Goal: Check status: Check status

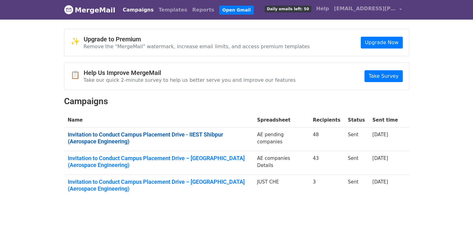
drag, startPoint x: 0, startPoint y: 0, endPoint x: 144, endPoint y: 137, distance: 198.6
click at [144, 137] on link "Invitation to Conduct Campus Placement Drive - IIEST Shibpur (Aerospace Enginee…" at bounding box center [159, 137] width 182 height 13
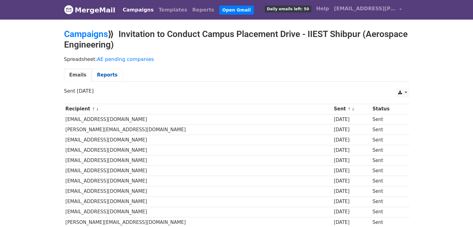
click at [103, 76] on link "Reports" at bounding box center [107, 75] width 31 height 13
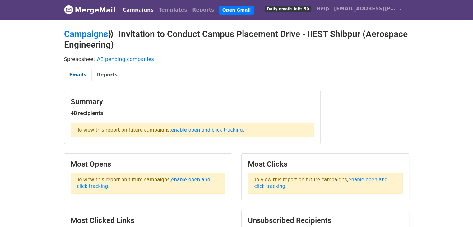
click at [79, 73] on link "Emails" at bounding box center [78, 75] width 28 height 13
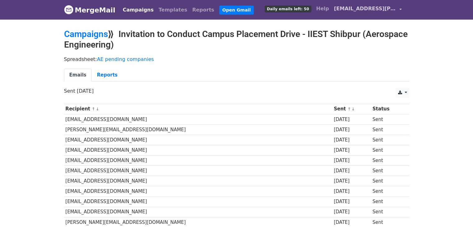
click at [350, 11] on span "[EMAIL_ADDRESS][PERSON_NAME][DOMAIN_NAME]" at bounding box center [365, 8] width 62 height 7
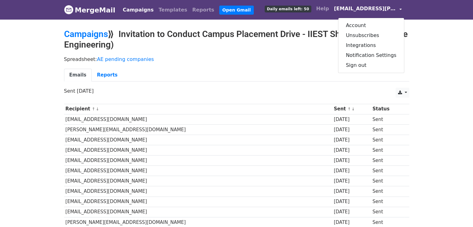
click at [325, 45] on h2 "Campaigns ⟫ Invitation to Conduct Campus Placement Drive - IIEST Shibpur (Aeros…" at bounding box center [237, 39] width 346 height 21
